Goal: Task Accomplishment & Management: Use online tool/utility

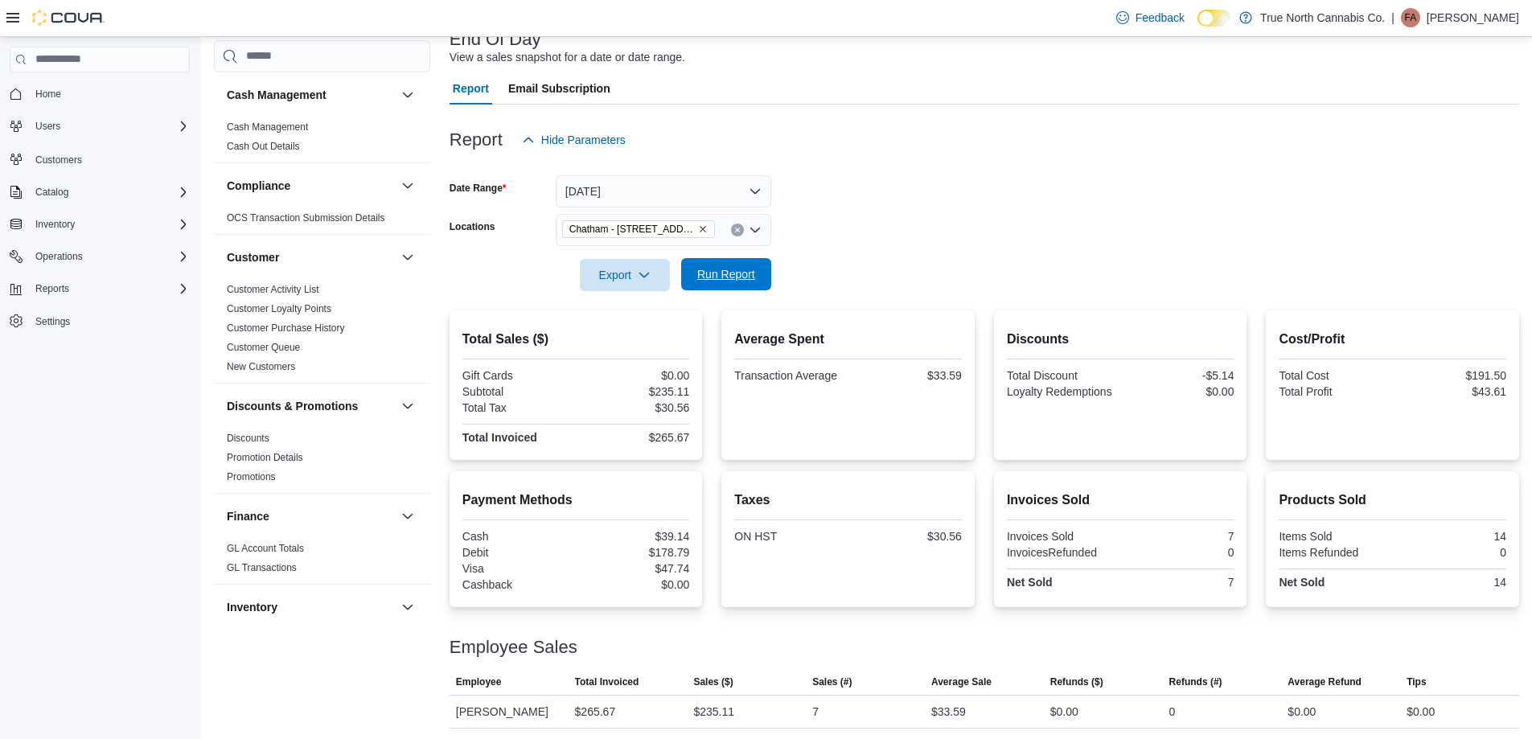
scroll to position [996, 0]
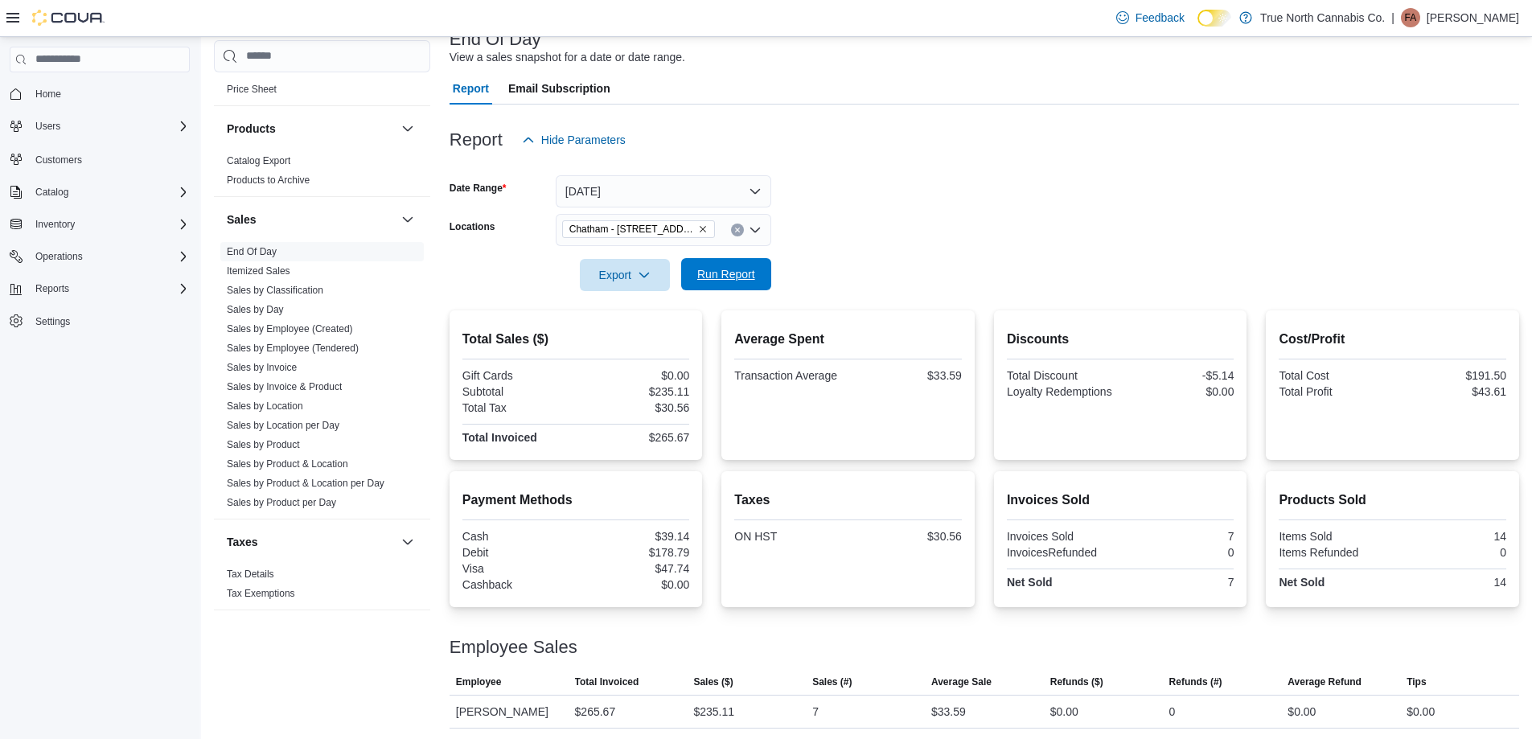
click at [754, 274] on span "Run Report" at bounding box center [726, 274] width 58 height 16
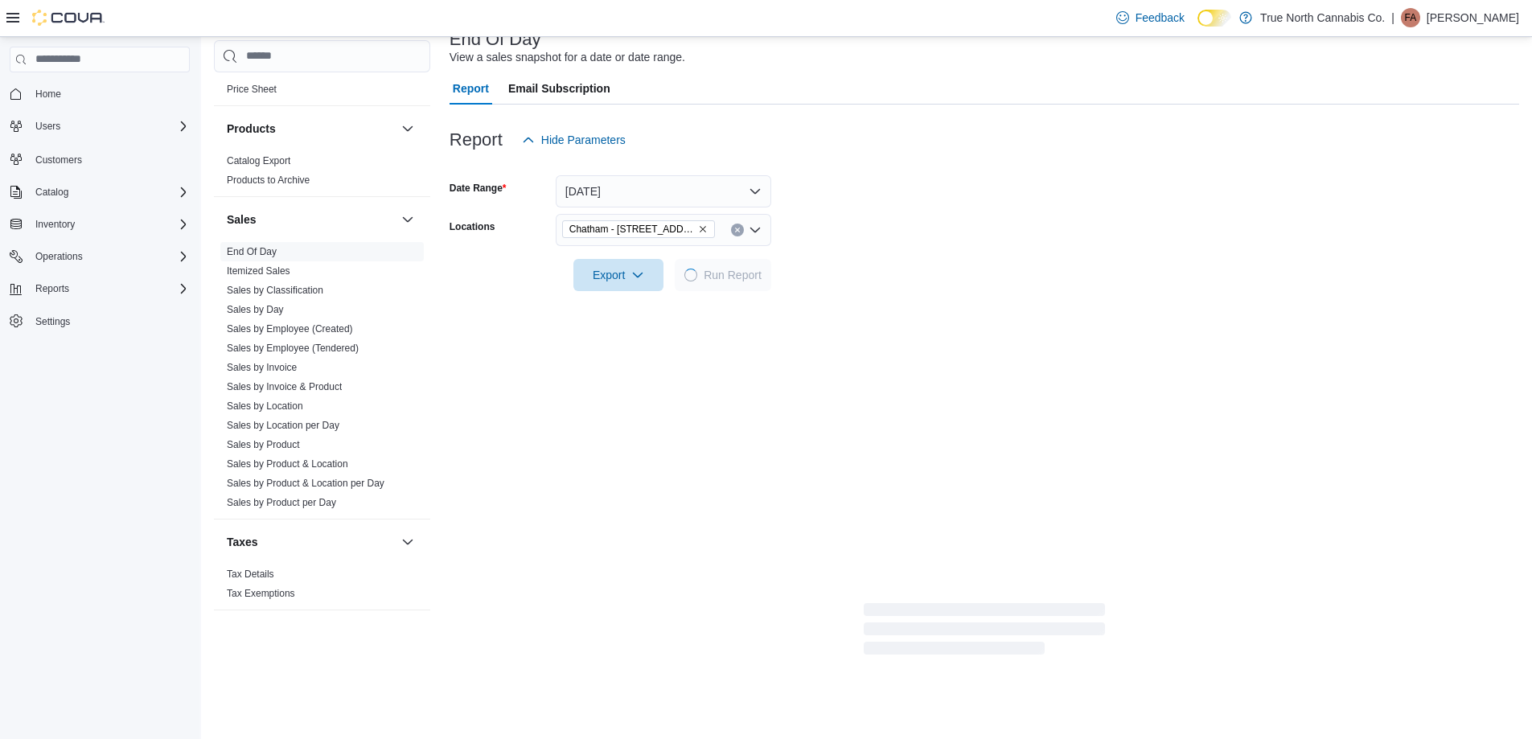
click at [848, 263] on form "Date Range [DATE] Locations [GEOGRAPHIC_DATA] - [STREET_ADDRESS] Export Run Rep…" at bounding box center [985, 223] width 1070 height 135
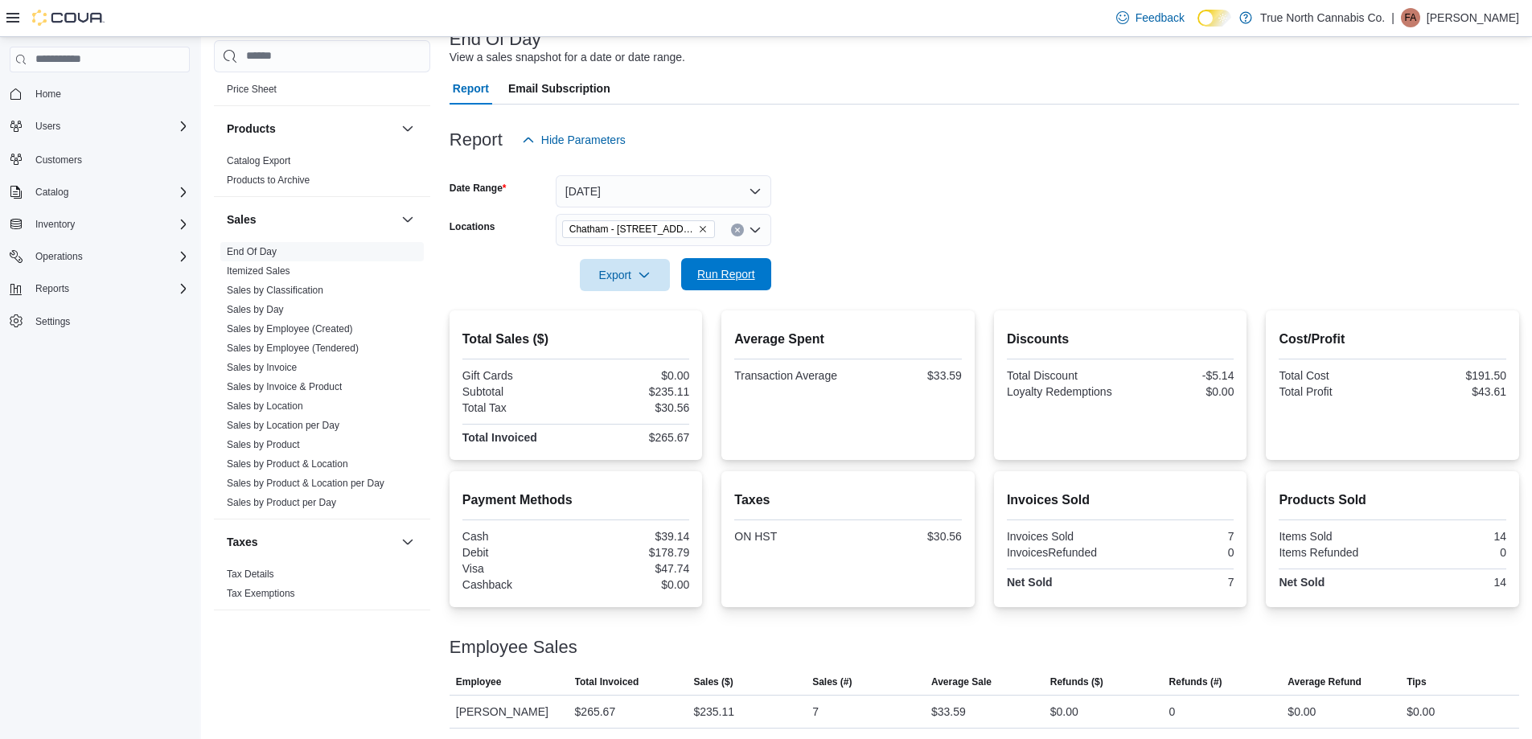
drag, startPoint x: 708, startPoint y: 275, endPoint x: 829, endPoint y: 243, distance: 125.6
click at [708, 273] on span "Run Report" at bounding box center [726, 274] width 58 height 16
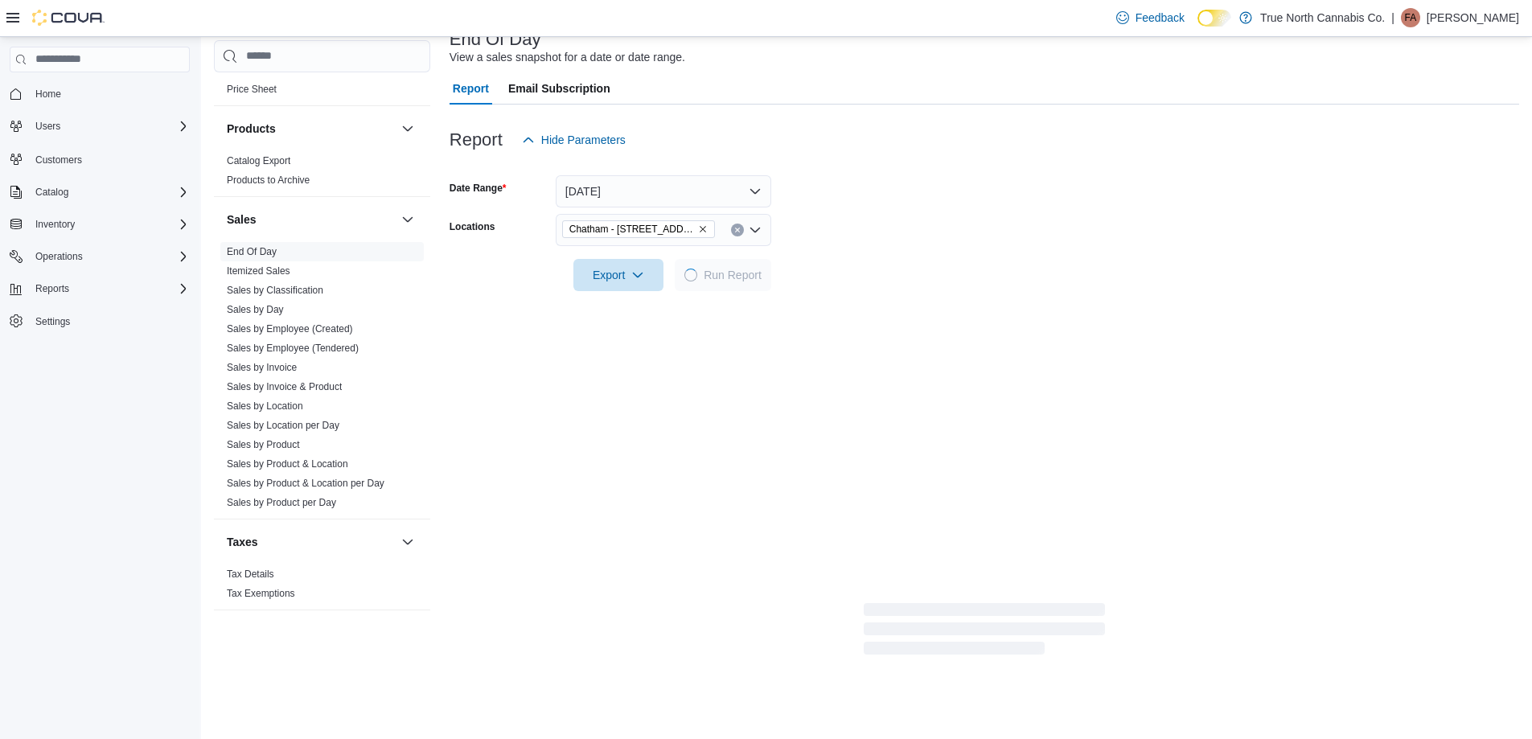
click at [829, 243] on form "Date Range [DATE] Locations [GEOGRAPHIC_DATA] - [STREET_ADDRESS] Export Run Rep…" at bounding box center [985, 223] width 1070 height 135
click at [910, 259] on form "Date Range [DATE] Locations [GEOGRAPHIC_DATA] - [STREET_ADDRESS] Export Run Rep…" at bounding box center [985, 223] width 1070 height 135
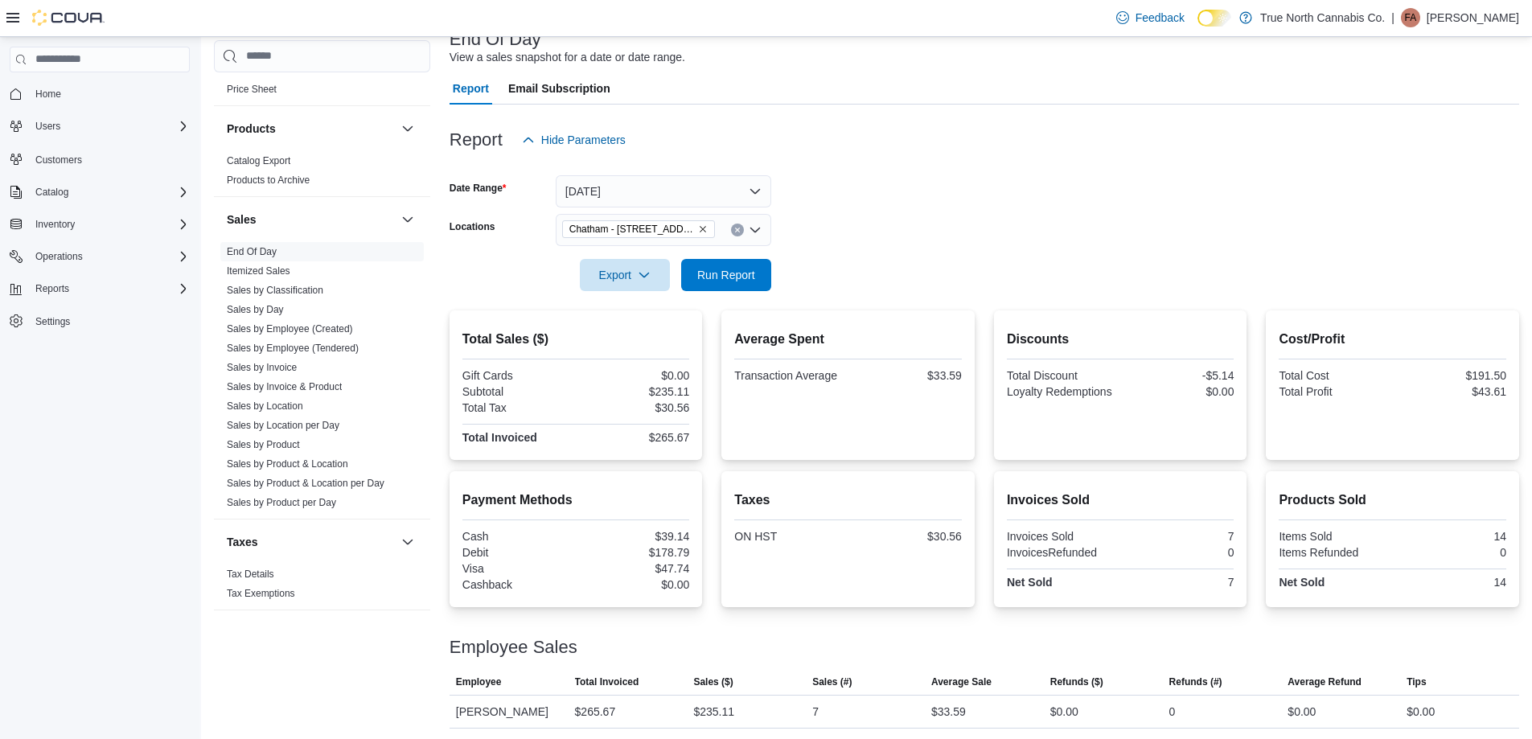
click at [910, 259] on form "Date Range [DATE] Locations [GEOGRAPHIC_DATA] - [STREET_ADDRESS] Export Run Rep…" at bounding box center [985, 223] width 1070 height 135
click at [906, 240] on form "Date Range [DATE] Locations [GEOGRAPHIC_DATA] - [STREET_ADDRESS] Export Run Rep…" at bounding box center [985, 223] width 1070 height 135
click at [744, 284] on span "Run Report" at bounding box center [726, 274] width 71 height 32
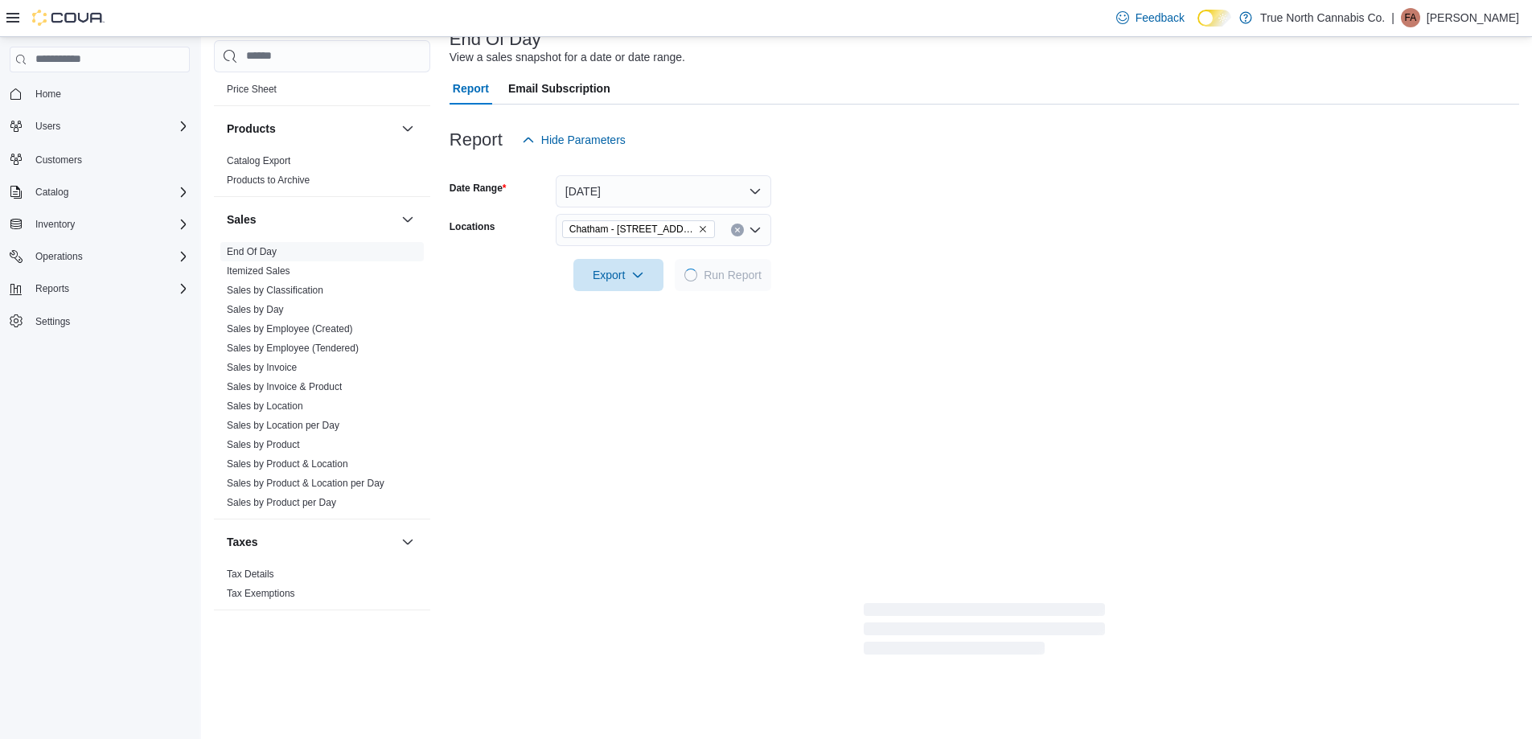
click at [836, 248] on div at bounding box center [985, 252] width 1070 height 13
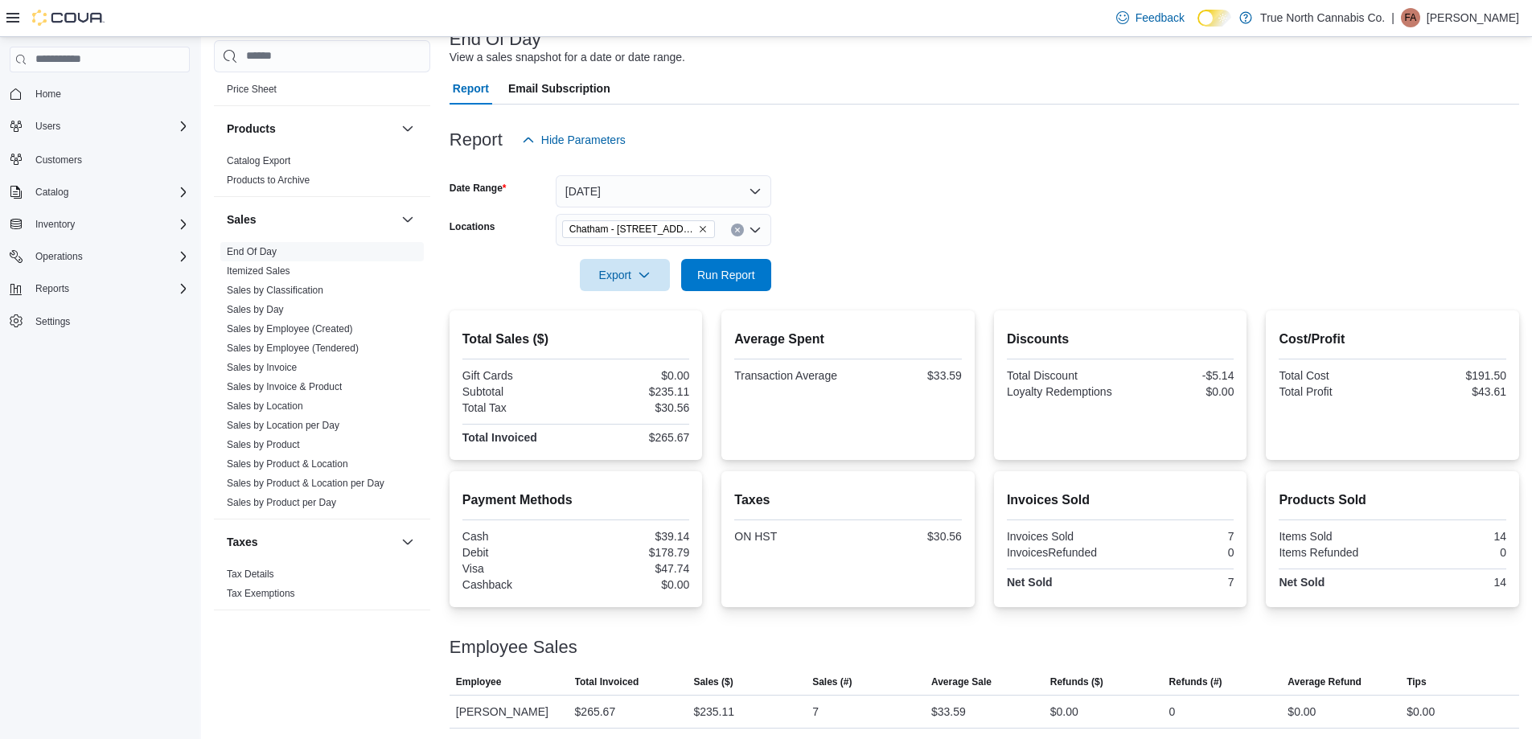
click at [885, 229] on form "Date Range [DATE] Locations [GEOGRAPHIC_DATA] - [STREET_ADDRESS] Export Run Rep…" at bounding box center [985, 223] width 1070 height 135
click at [893, 228] on form "Date Range [DATE] Locations [GEOGRAPHIC_DATA] - [STREET_ADDRESS] Export Run Rep…" at bounding box center [985, 223] width 1070 height 135
click at [845, 242] on form "Date Range [DATE] Locations [GEOGRAPHIC_DATA] - [STREET_ADDRESS] Export Run Rep…" at bounding box center [985, 223] width 1070 height 135
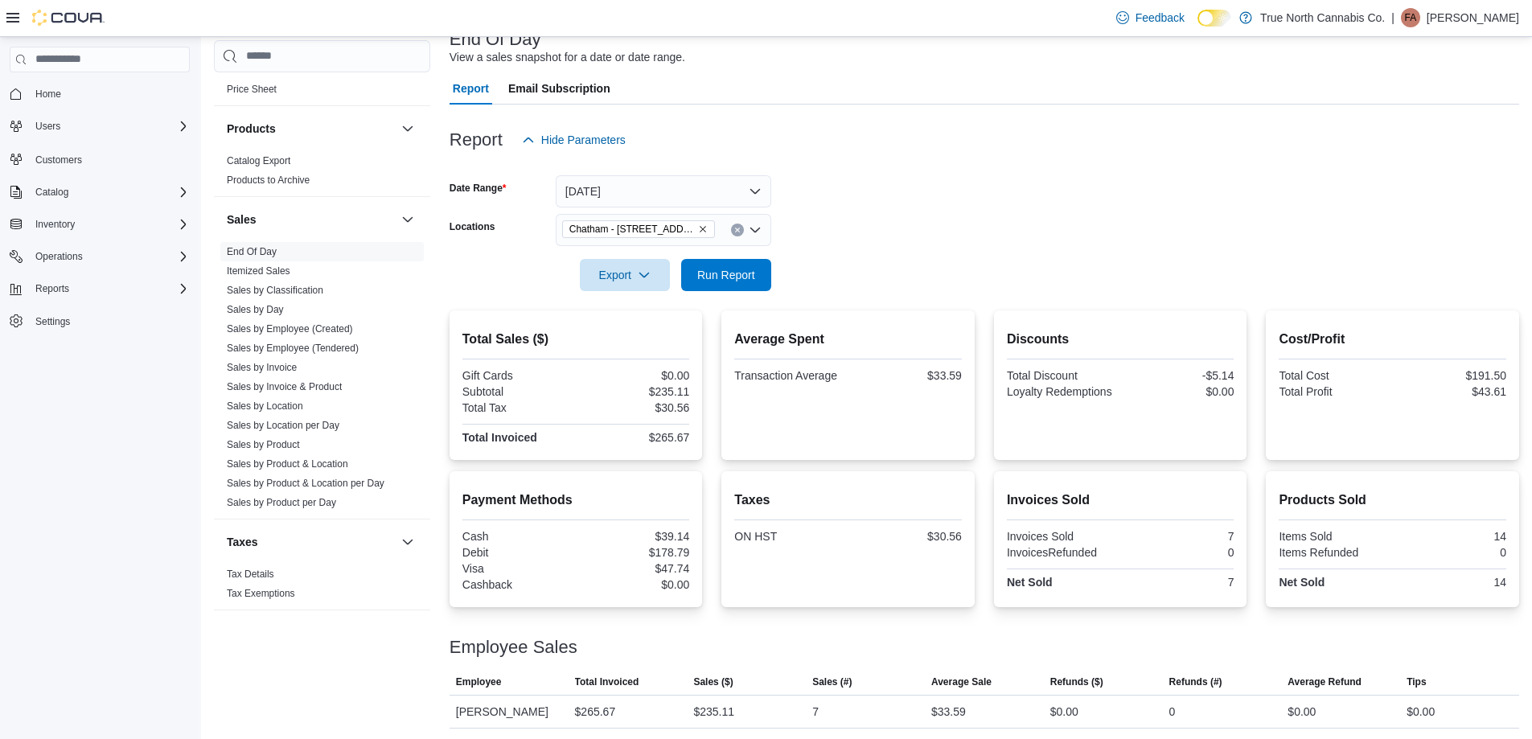
click at [887, 248] on div at bounding box center [985, 252] width 1070 height 13
click at [878, 256] on div at bounding box center [985, 252] width 1070 height 13
click at [824, 218] on form "Date Range [DATE] Locations [GEOGRAPHIC_DATA] - [STREET_ADDRESS] Export Run Rep…" at bounding box center [985, 223] width 1070 height 135
click at [845, 226] on form "Date Range [DATE] Locations [GEOGRAPHIC_DATA] - [STREET_ADDRESS] Export Run Rep…" at bounding box center [985, 223] width 1070 height 135
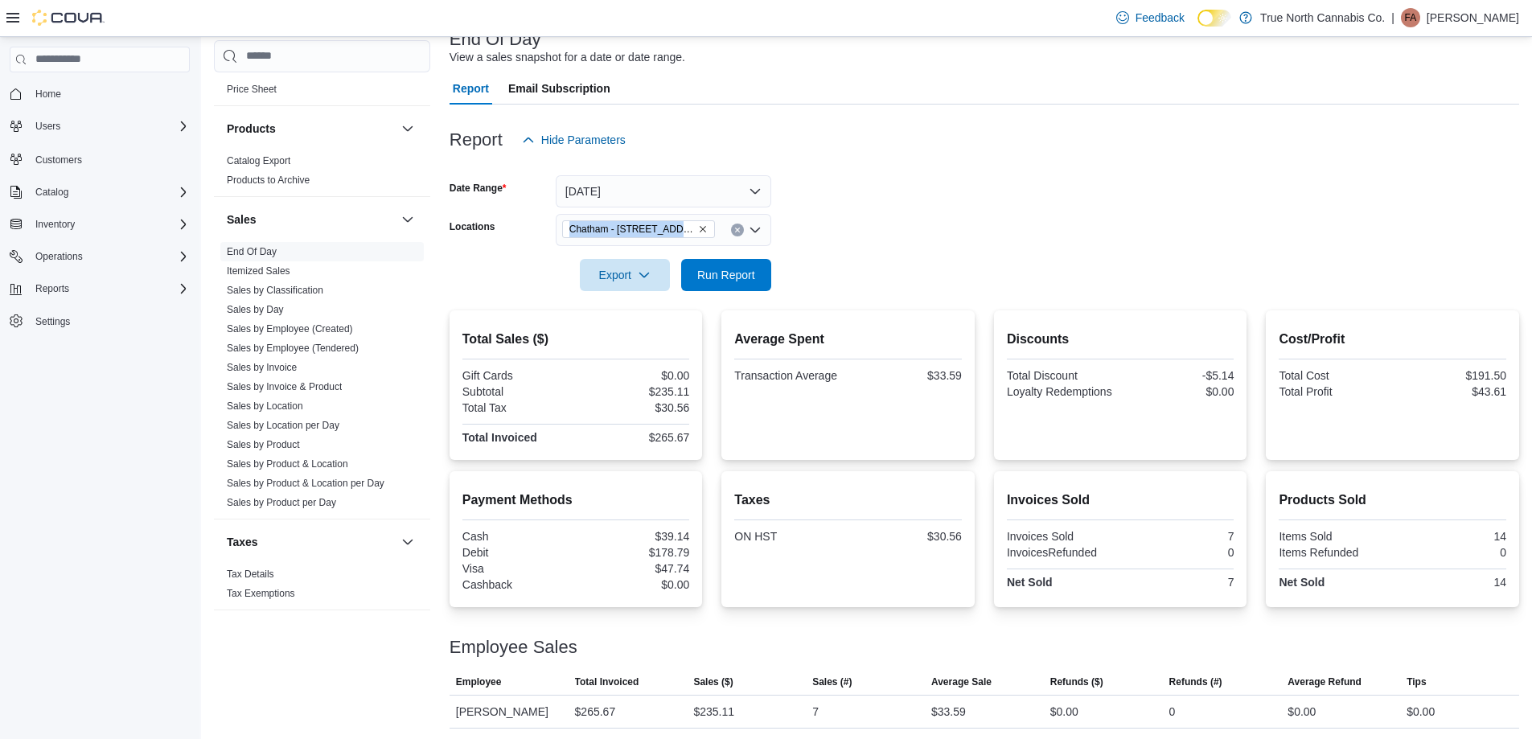
click at [877, 247] on div at bounding box center [985, 252] width 1070 height 13
click at [902, 220] on form "Date Range [DATE] Locations [GEOGRAPHIC_DATA] - [STREET_ADDRESS] Export Run Rep…" at bounding box center [985, 223] width 1070 height 135
click at [905, 226] on form "Date Range [DATE] Locations [GEOGRAPHIC_DATA] - [STREET_ADDRESS] Export Run Rep…" at bounding box center [985, 223] width 1070 height 135
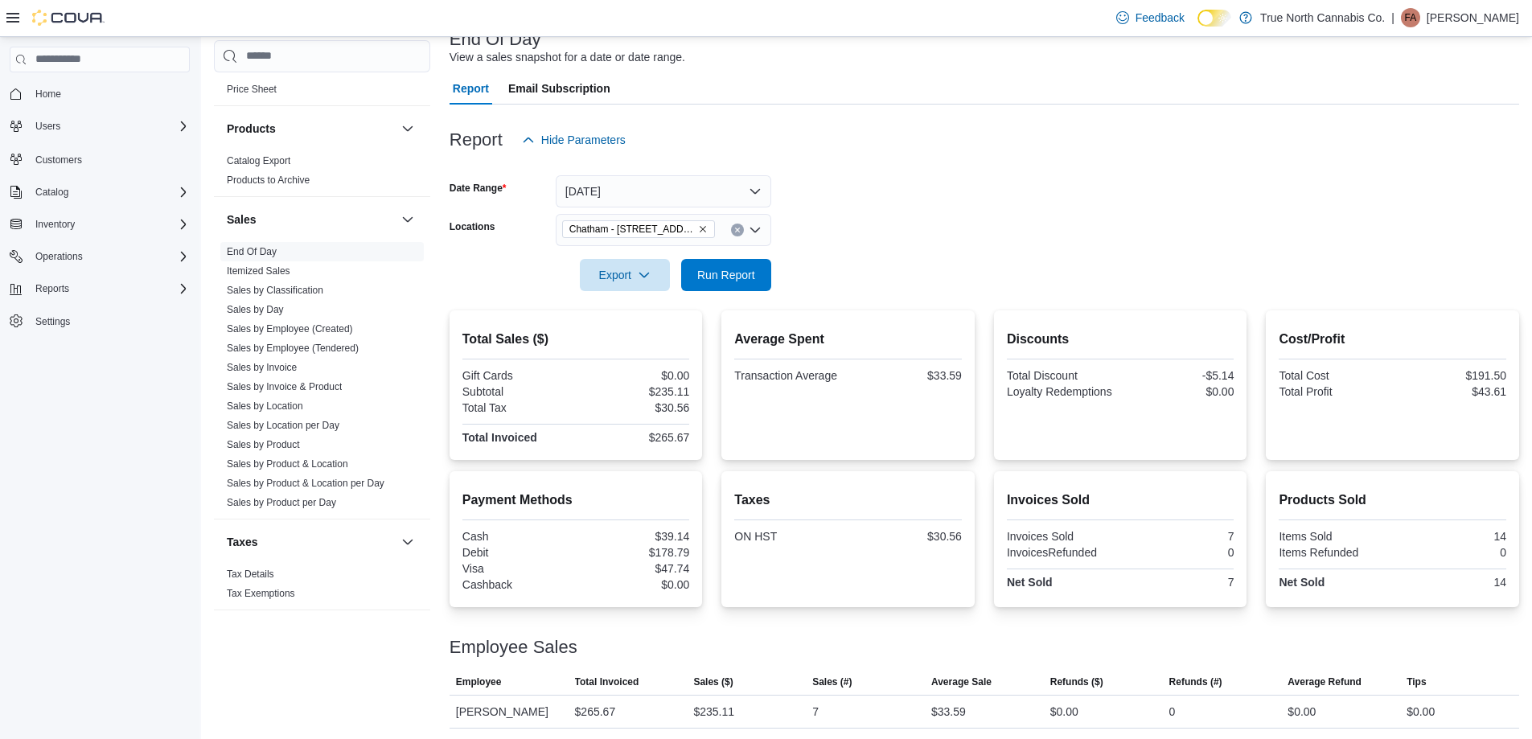
click at [856, 228] on form "Date Range [DATE] Locations [GEOGRAPHIC_DATA] - [STREET_ADDRESS] Export Run Rep…" at bounding box center [985, 223] width 1070 height 135
drag, startPoint x: 755, startPoint y: 269, endPoint x: 859, endPoint y: 232, distance: 110.4
click at [758, 269] on span "Run Report" at bounding box center [726, 275] width 71 height 32
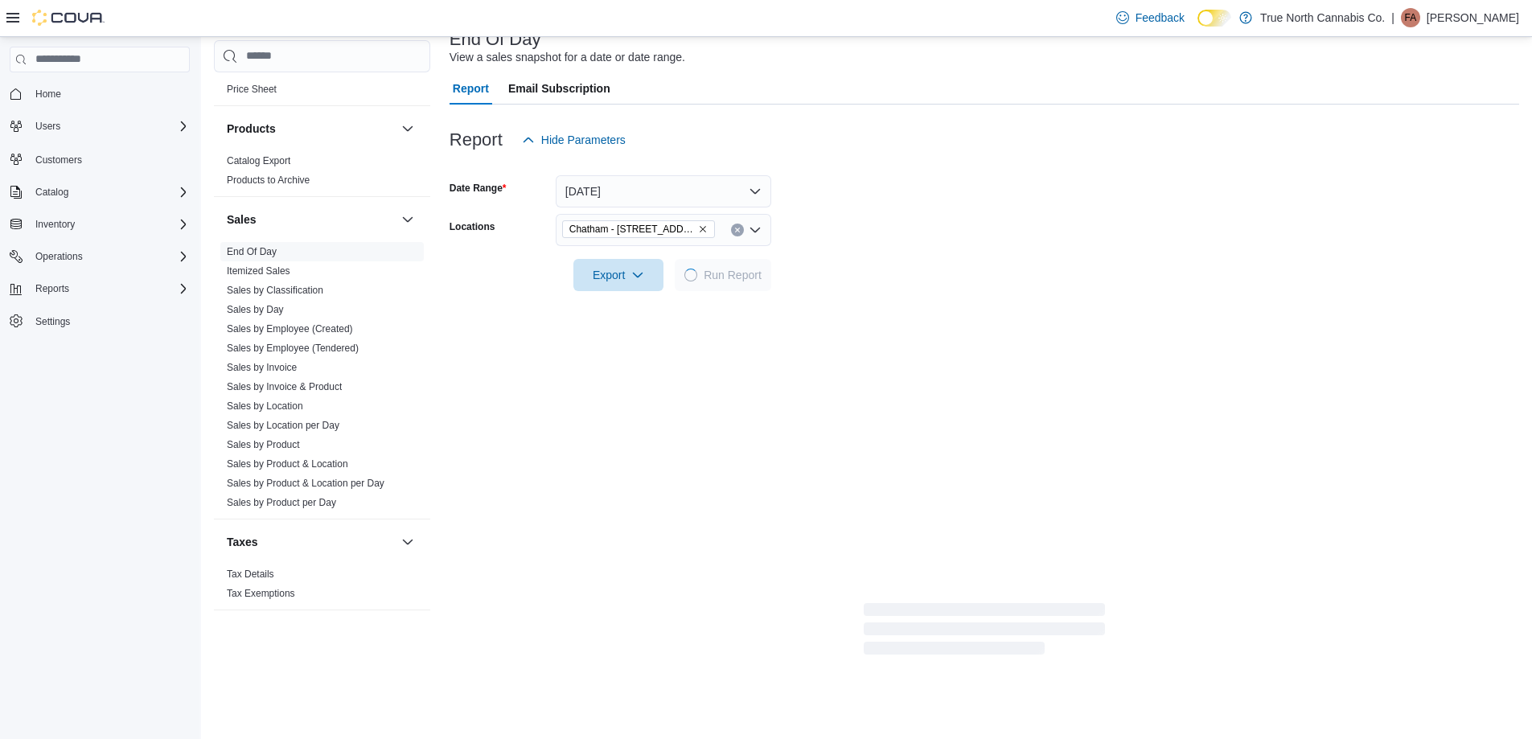
click at [859, 232] on form "Date Range [DATE] Locations [GEOGRAPHIC_DATA] - [STREET_ADDRESS] Export Run Rep…" at bounding box center [985, 223] width 1070 height 135
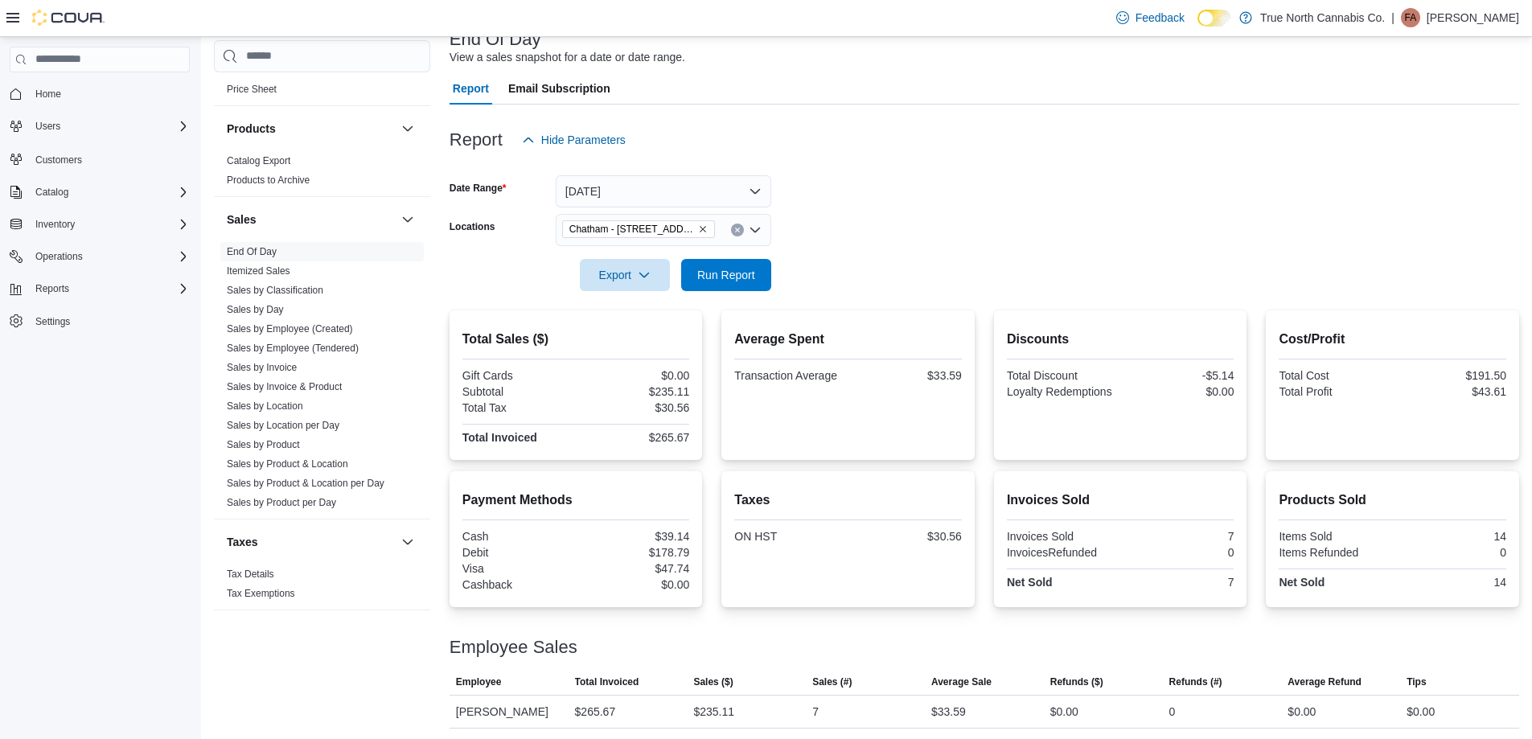
click at [861, 228] on form "Date Range [DATE] Locations [GEOGRAPHIC_DATA] - [STREET_ADDRESS] Export Run Rep…" at bounding box center [985, 223] width 1070 height 135
click at [868, 223] on form "Date Range [DATE] Locations [GEOGRAPHIC_DATA] - [STREET_ADDRESS] Export Run Rep…" at bounding box center [985, 223] width 1070 height 135
click at [865, 222] on form "Date Range [DATE] Locations [GEOGRAPHIC_DATA] - [STREET_ADDRESS] Export Run Rep…" at bounding box center [985, 223] width 1070 height 135
click at [856, 220] on form "Date Range [DATE] Locations [GEOGRAPHIC_DATA] - [STREET_ADDRESS] Export Run Rep…" at bounding box center [985, 223] width 1070 height 135
click at [874, 218] on form "Date Range [DATE] Locations [GEOGRAPHIC_DATA] - [STREET_ADDRESS] Export Run Rep…" at bounding box center [985, 223] width 1070 height 135
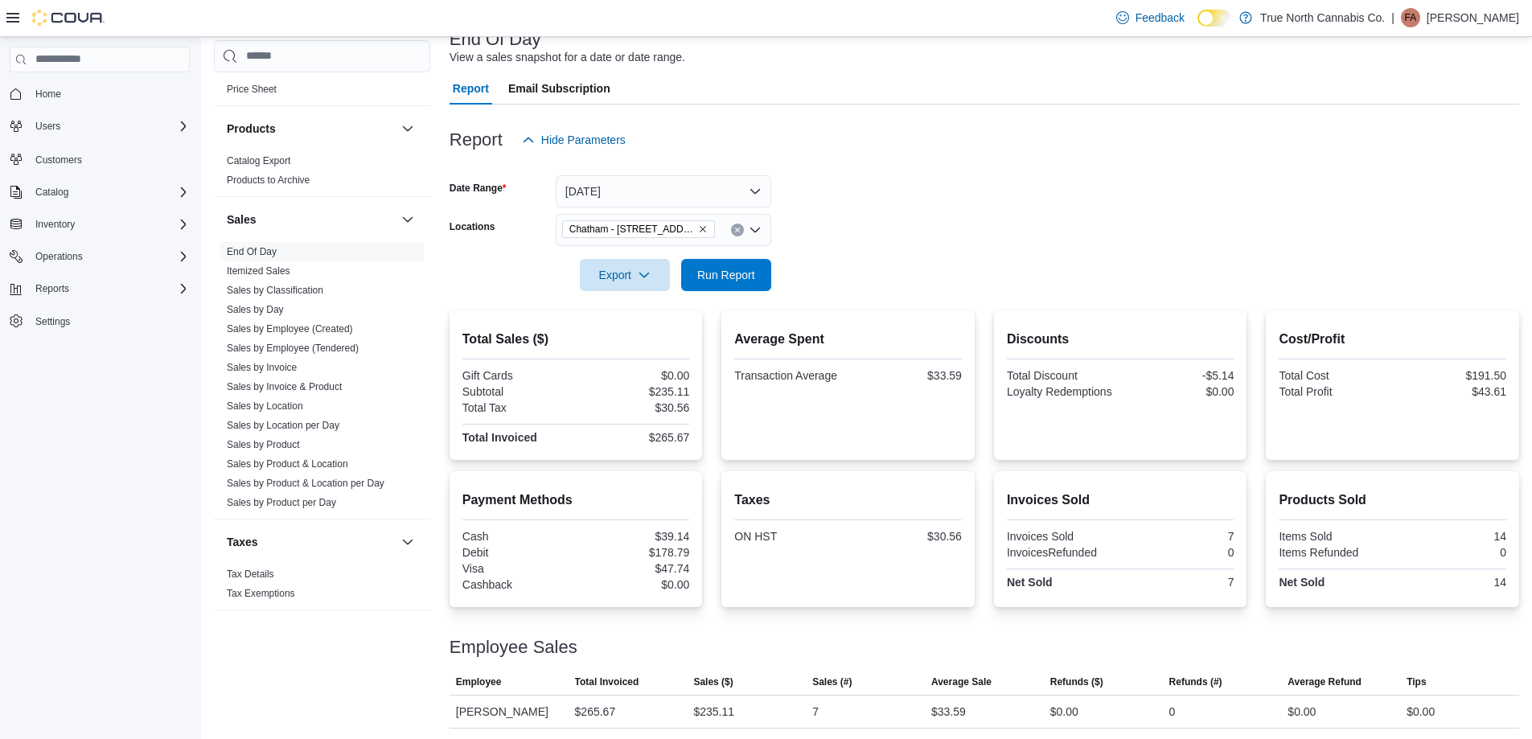
click at [883, 217] on form "Date Range [DATE] Locations [GEOGRAPHIC_DATA] - [STREET_ADDRESS] Export Run Rep…" at bounding box center [985, 223] width 1070 height 135
click at [871, 228] on form "Date Range [DATE] Locations [GEOGRAPHIC_DATA] - [STREET_ADDRESS] Export Run Rep…" at bounding box center [985, 223] width 1070 height 135
click at [858, 234] on form "Date Range [DATE] Locations [GEOGRAPHIC_DATA] - [STREET_ADDRESS] Export Run Rep…" at bounding box center [985, 223] width 1070 height 135
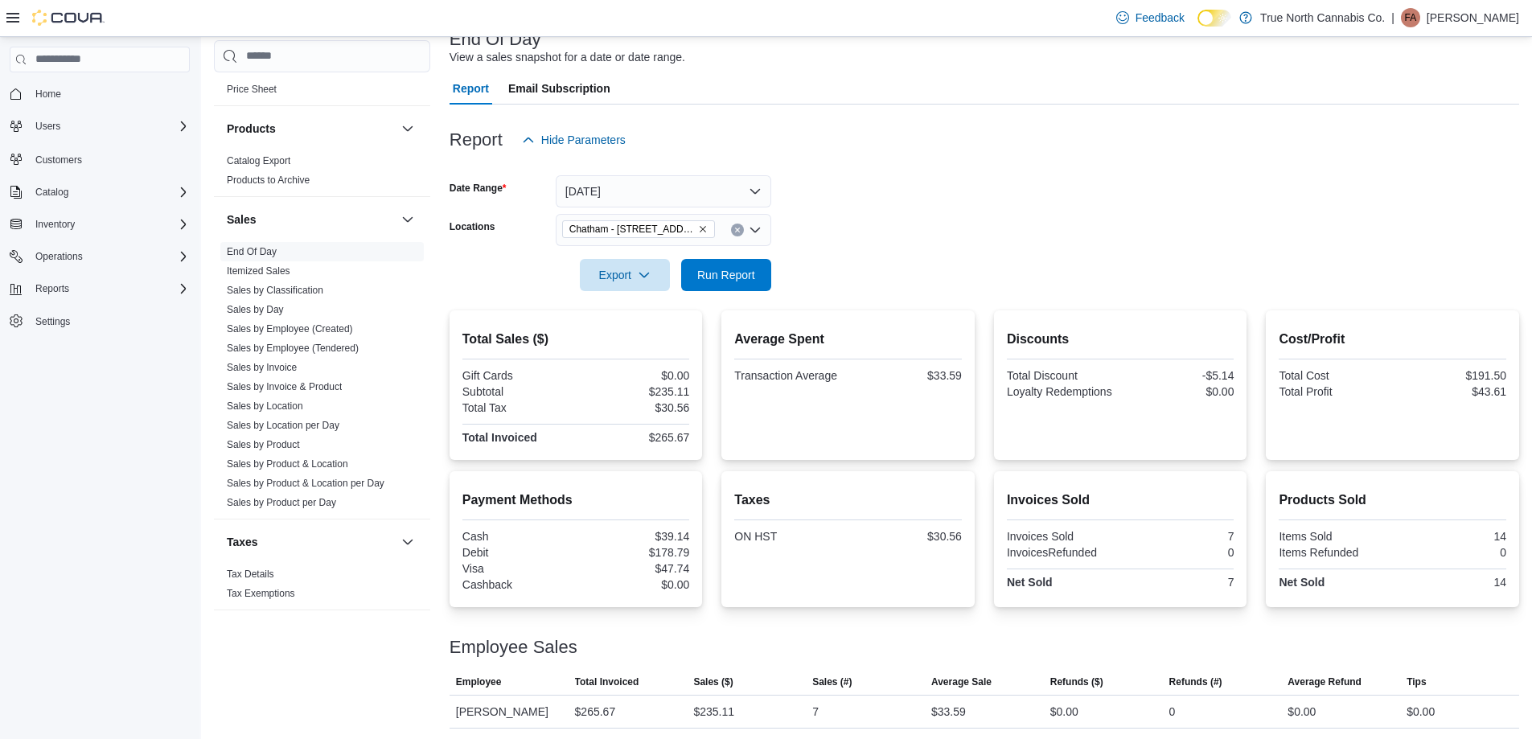
click at [858, 234] on form "Date Range [DATE] Locations [GEOGRAPHIC_DATA] - [STREET_ADDRESS] Export Run Rep…" at bounding box center [985, 223] width 1070 height 135
click at [871, 211] on form "Date Range [DATE] Locations [GEOGRAPHIC_DATA] - [STREET_ADDRESS] Export Run Rep…" at bounding box center [985, 223] width 1070 height 135
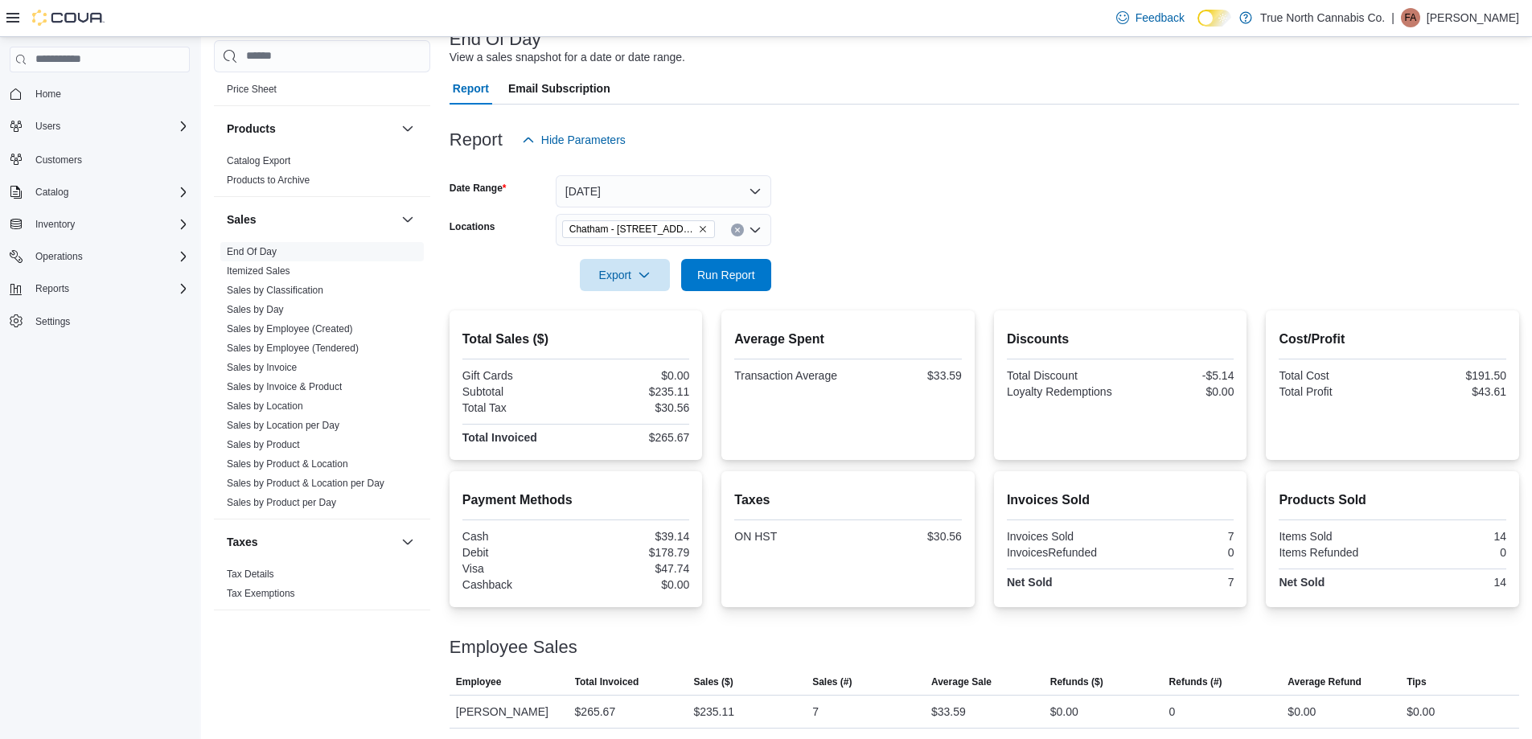
click at [871, 211] on form "Date Range [DATE] Locations [GEOGRAPHIC_DATA] - [STREET_ADDRESS] Export Run Rep…" at bounding box center [985, 223] width 1070 height 135
